Goal: Transaction & Acquisition: Purchase product/service

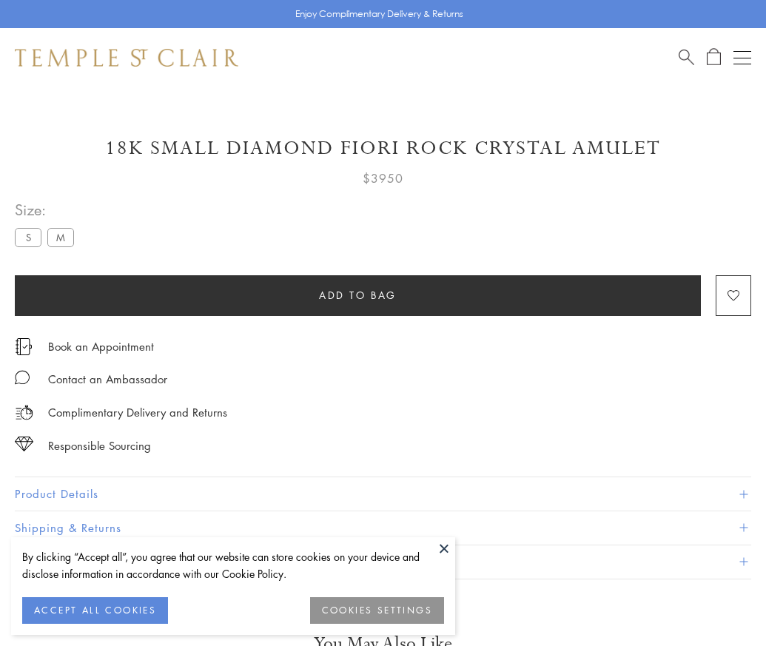
click at [358, 295] on span "Add to bag" at bounding box center [358, 295] width 78 height 16
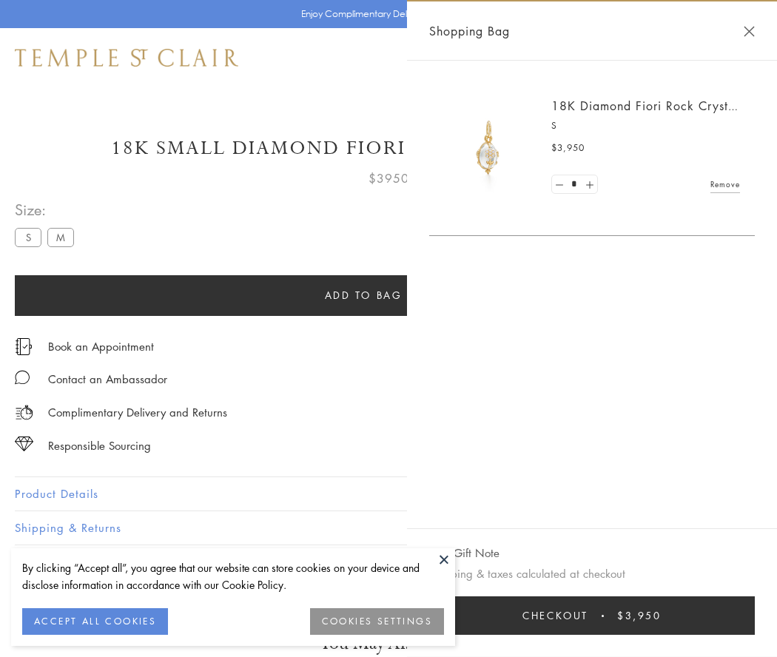
click at [593, 616] on button "Checkout $3,950" at bounding box center [592, 616] width 326 height 38
